Goal: Information Seeking & Learning: Learn about a topic

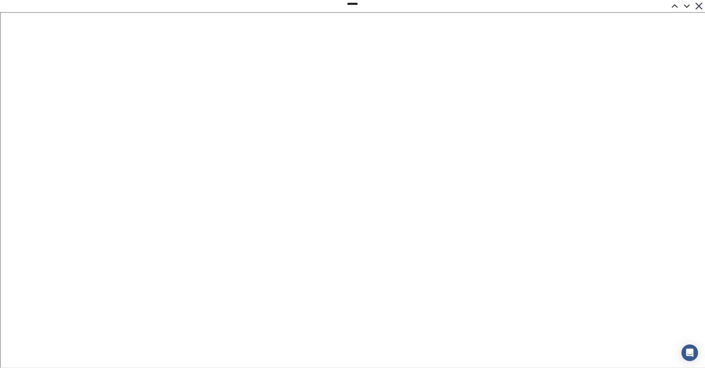
scroll to position [0, 1]
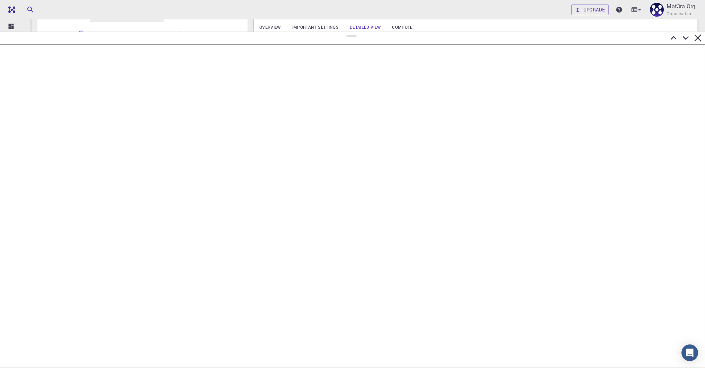
drag, startPoint x: 353, startPoint y: 3, endPoint x: 370, endPoint y: 32, distance: 33.3
click at [370, 32] on div at bounding box center [352, 200] width 705 height 336
click at [688, 39] on icon at bounding box center [686, 38] width 12 height 12
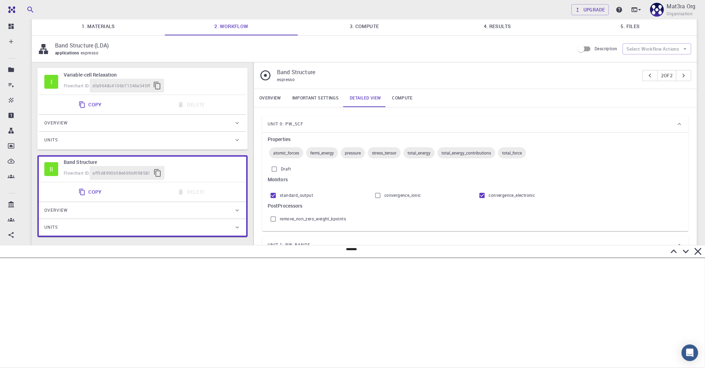
scroll to position [0, 0]
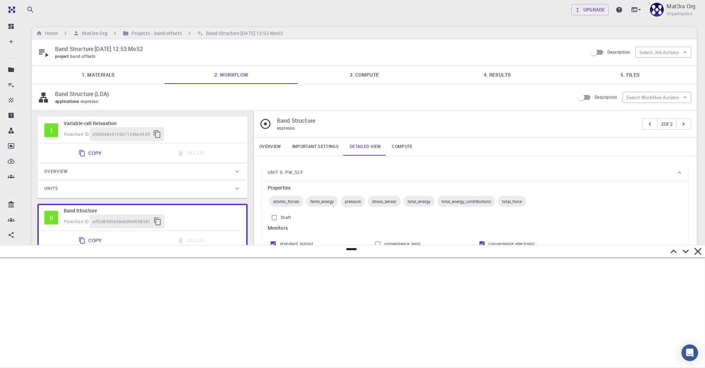
click at [506, 78] on link "4. Results" at bounding box center [497, 75] width 133 height 18
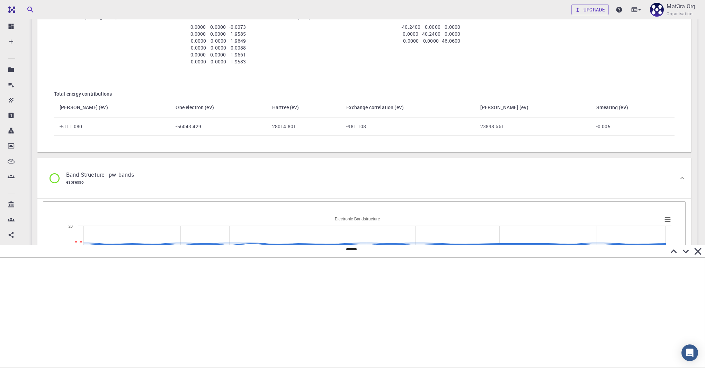
scroll to position [746, 0]
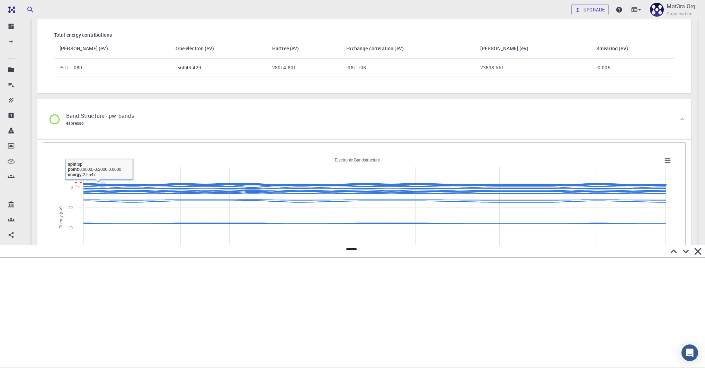
click at [157, 146] on div "Created with Highcharts 6.2.0 X Г Y L Г Z N Г M R Г E_F Path in reciprocal spac…" at bounding box center [364, 222] width 643 height 161
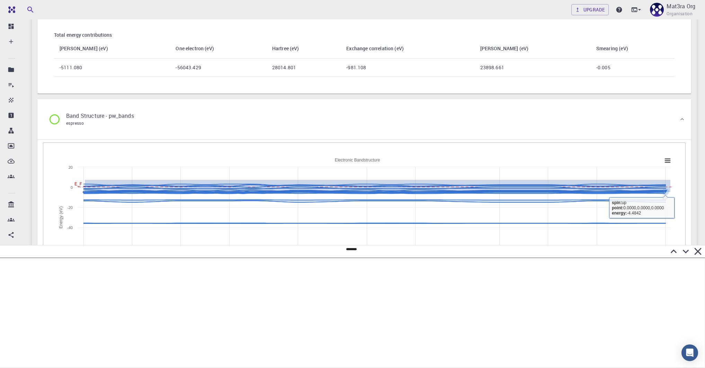
drag, startPoint x: 85, startPoint y: 179, endPoint x: 671, endPoint y: 191, distance: 585.8
click at [671, 191] on rect at bounding box center [364, 222] width 621 height 139
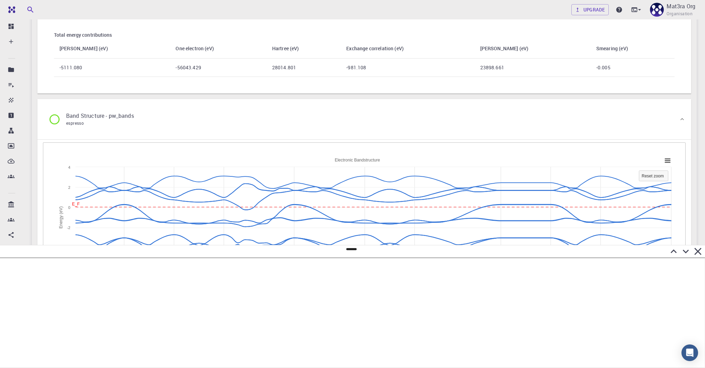
click at [686, 251] on icon at bounding box center [686, 252] width 6 height 4
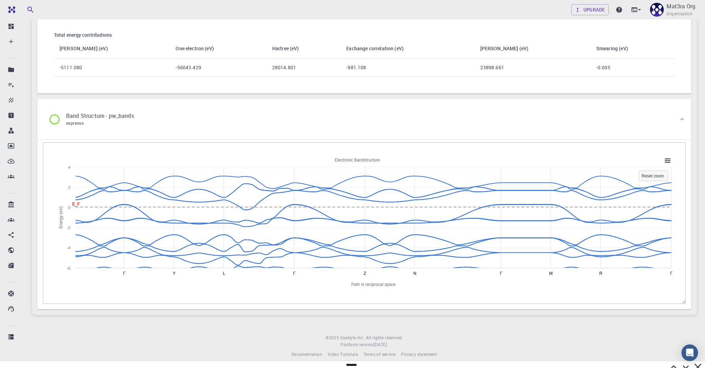
click at [672, 363] on icon at bounding box center [674, 367] width 12 height 12
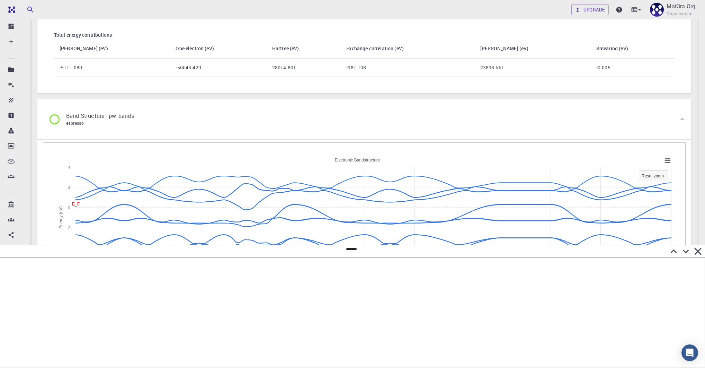
click at [676, 254] on icon at bounding box center [674, 251] width 12 height 12
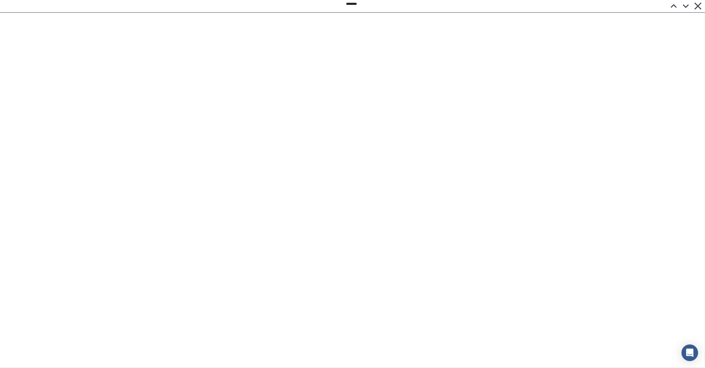
click at [685, 6] on icon at bounding box center [686, 6] width 12 height 12
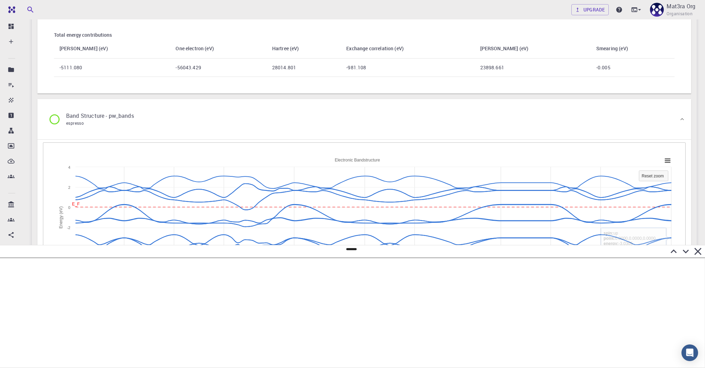
click at [688, 250] on icon at bounding box center [686, 252] width 6 height 4
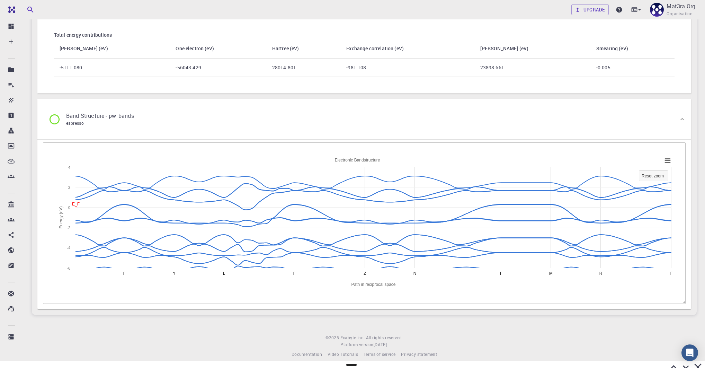
click at [668, 362] on icon at bounding box center [674, 367] width 12 height 12
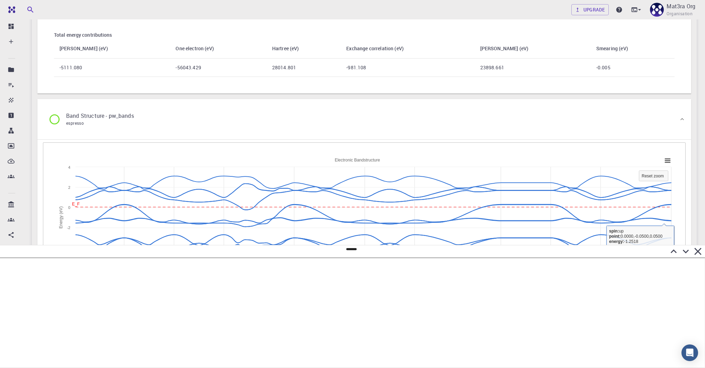
click at [674, 248] on icon at bounding box center [674, 251] width 12 height 12
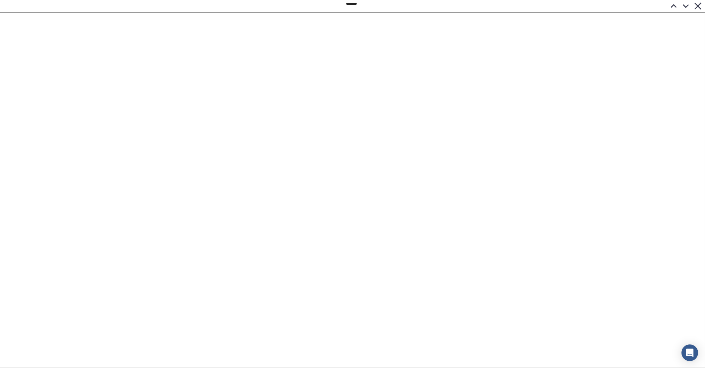
scroll to position [437, 0]
